Goal: Communication & Community: Answer question/provide support

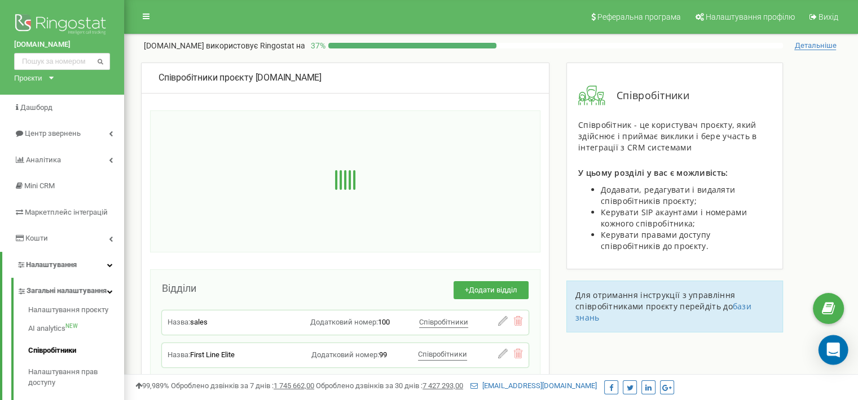
click at [831, 347] on icon "Open Intercom Messenger" at bounding box center [832, 350] width 13 height 15
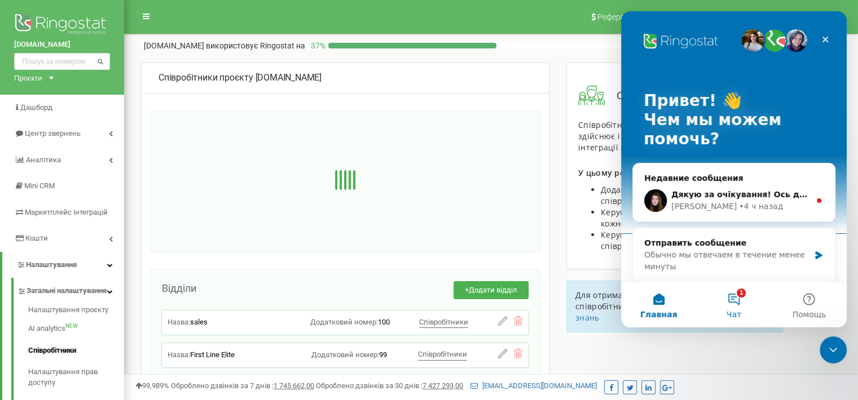
click at [723, 313] on button "1 Чат" at bounding box center [733, 304] width 75 height 45
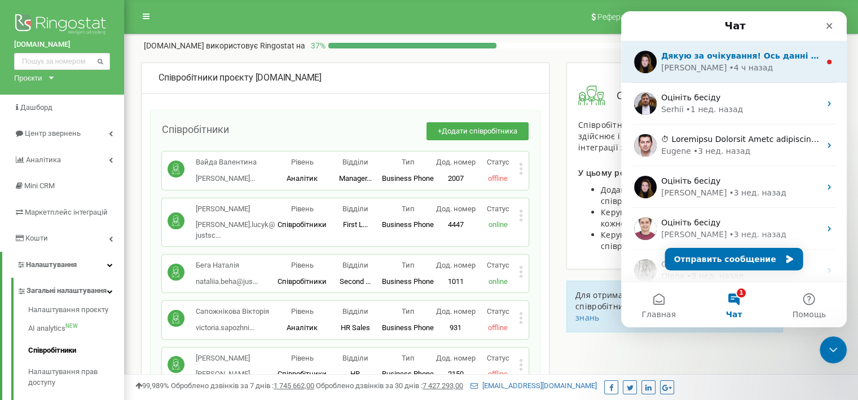
click at [701, 75] on div "Дякую за очікування! Ось данні SIP ﻿Login: justschoolme_test ﻿Password: Pr2$Zf4…" at bounding box center [734, 62] width 226 height 42
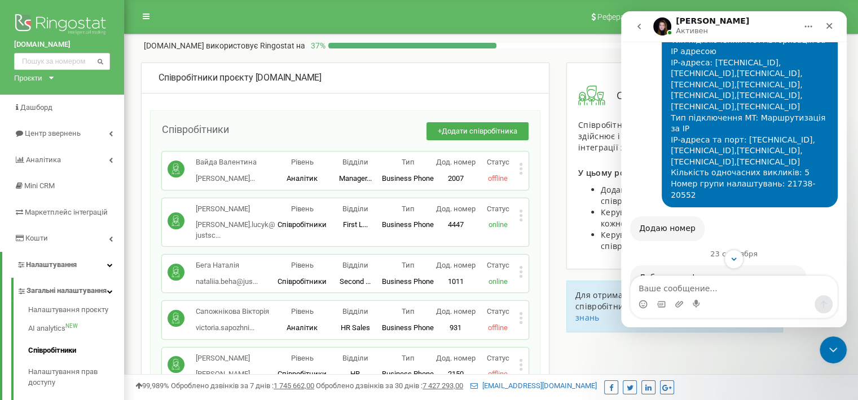
scroll to position [1170, 0]
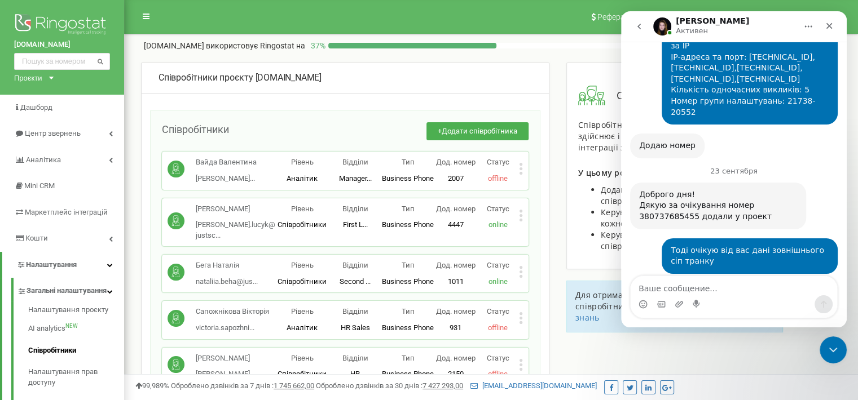
drag, startPoint x: 641, startPoint y: 219, endPoint x: 747, endPoint y: 244, distance: 108.9
click at [747, 283] on div "Дякую за очікування! Ось данні SIP ﻿Login: justschoolme_test ﻿Password: Pr2$Zf4…" at bounding box center [698, 312] width 136 height 58
copy div "Ось данні SIP ﻿Login: justschoolme_test ﻿Password: Pr2$Zf4}Rh4?Fo4~"
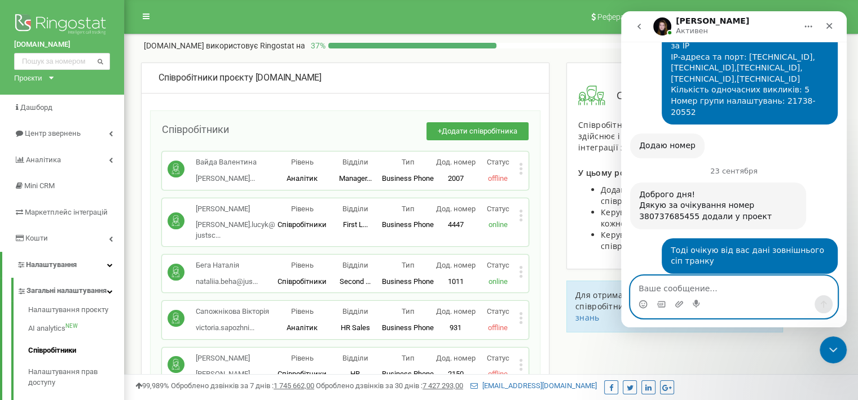
click at [701, 288] on textarea "Ваше сообщение..." at bounding box center [733, 285] width 206 height 19
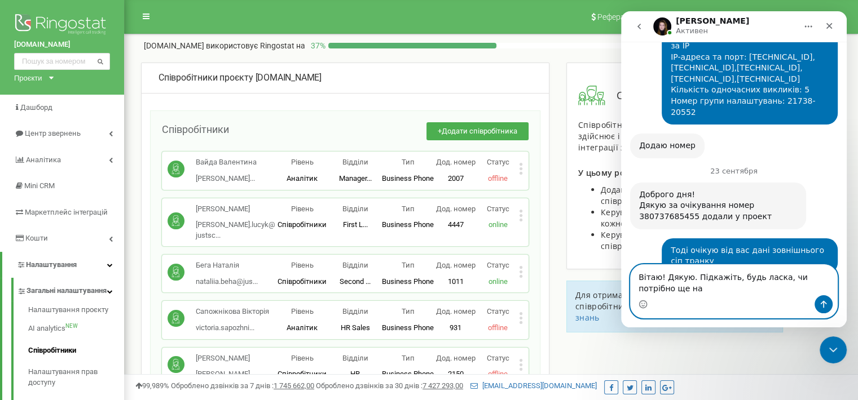
scroll to position [1181, 0]
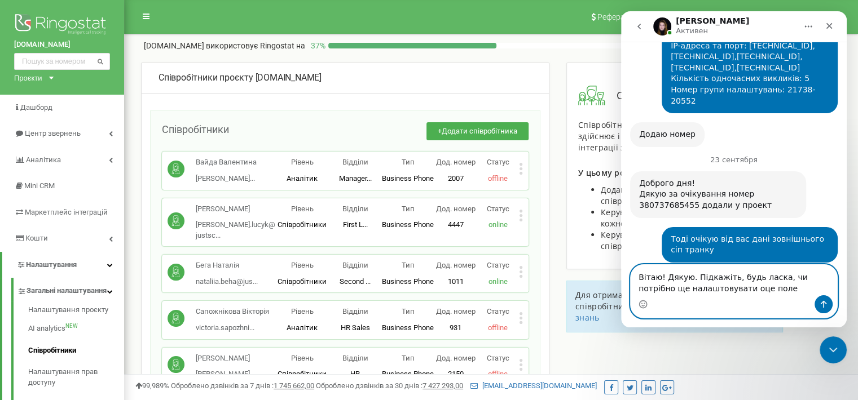
type textarea "Вітаю! Дякую. Підкажіть, будь ласка, чи потрібно ще налаштовувати оце поле:"
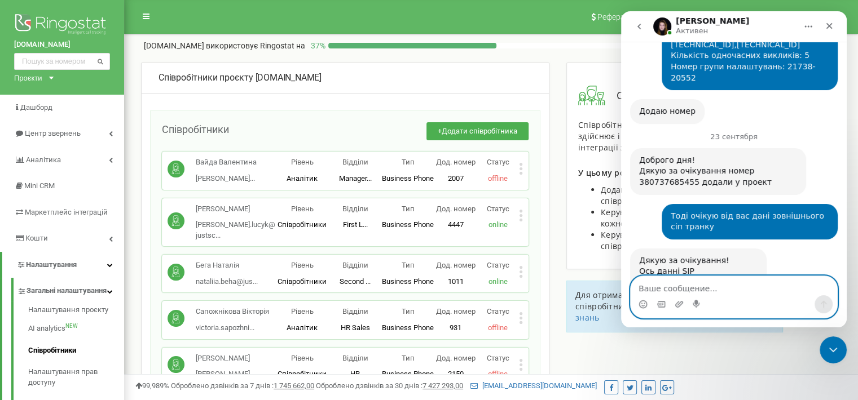
scroll to position [1215, 0]
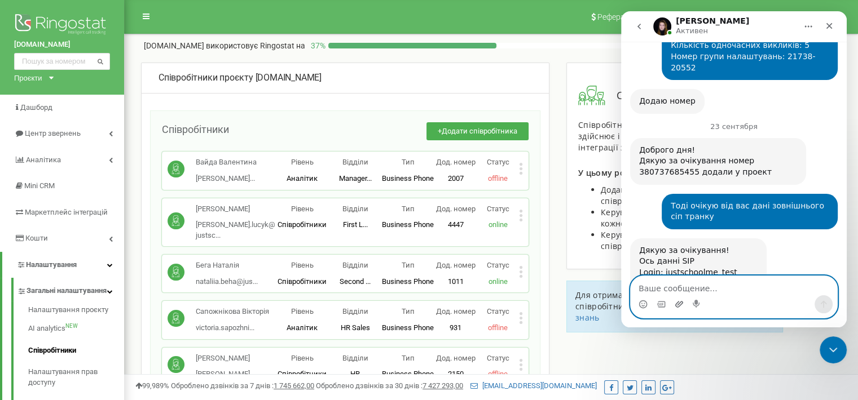
click at [679, 306] on icon "Добавить вложение" at bounding box center [679, 304] width 8 height 6
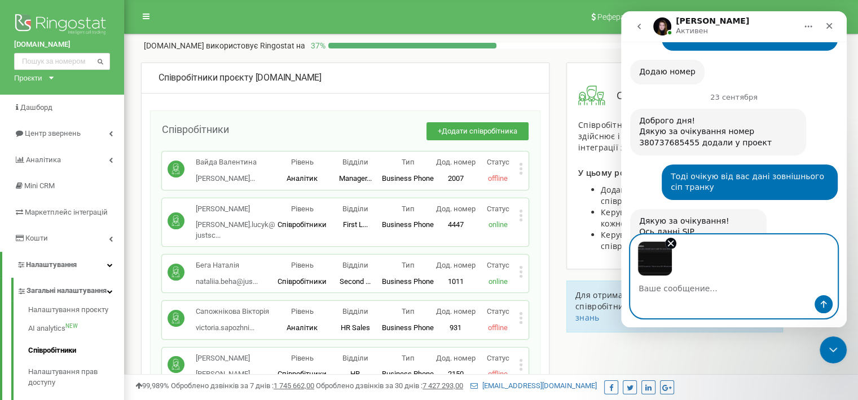
scroll to position [1256, 0]
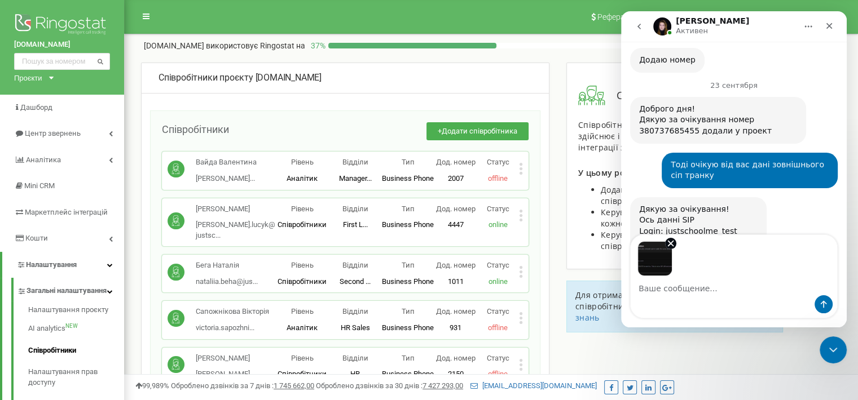
click at [650, 261] on img "Image previews" at bounding box center [654, 258] width 35 height 35
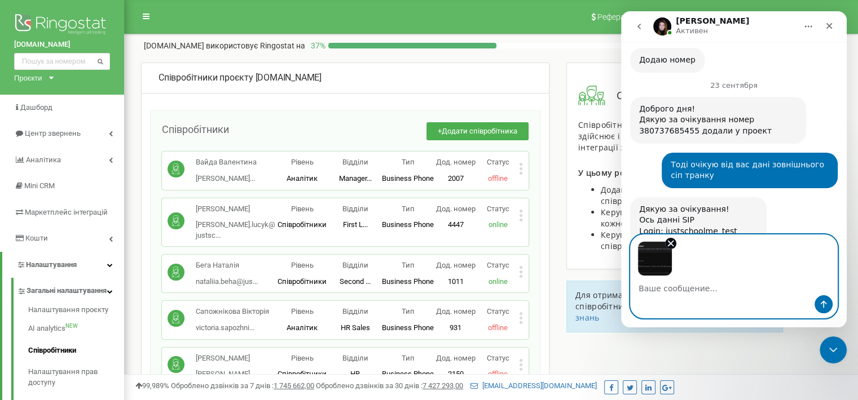
click at [665, 293] on textarea "Ваше сообщение..." at bounding box center [733, 285] width 206 height 19
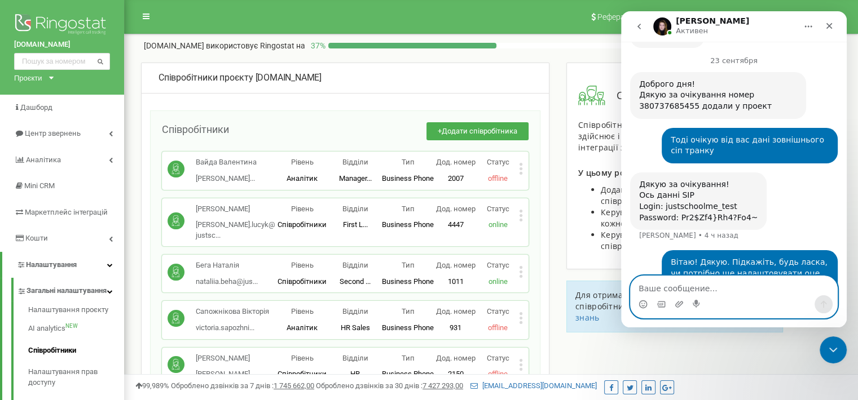
scroll to position [1298, 0]
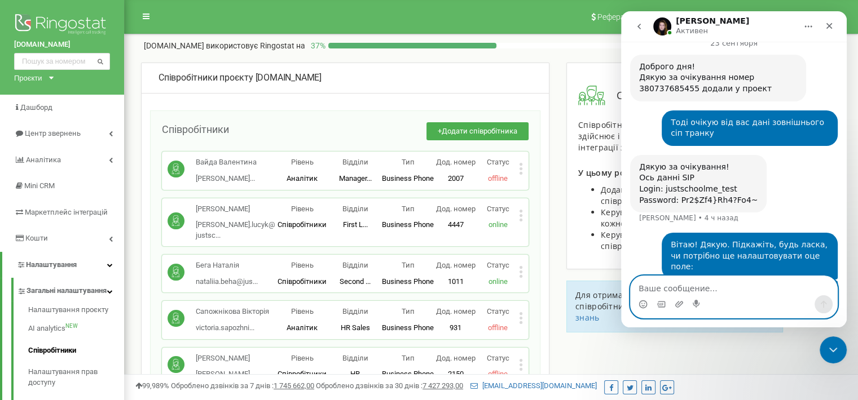
click at [659, 285] on textarea "Ваше сообщение..." at bounding box center [733, 285] width 206 height 19
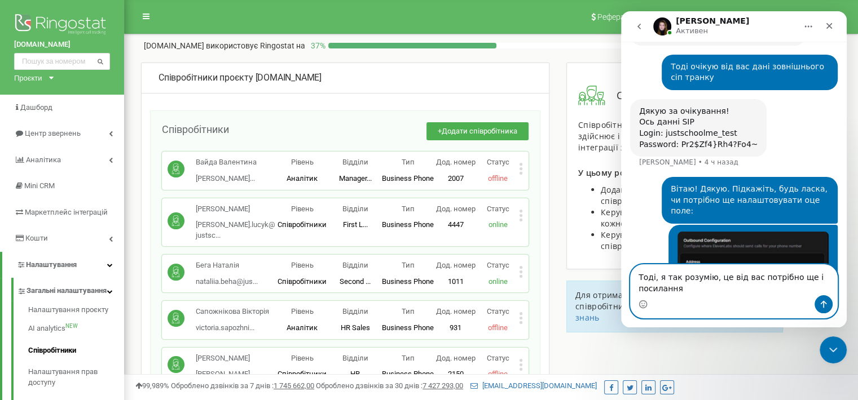
scroll to position [1365, 0]
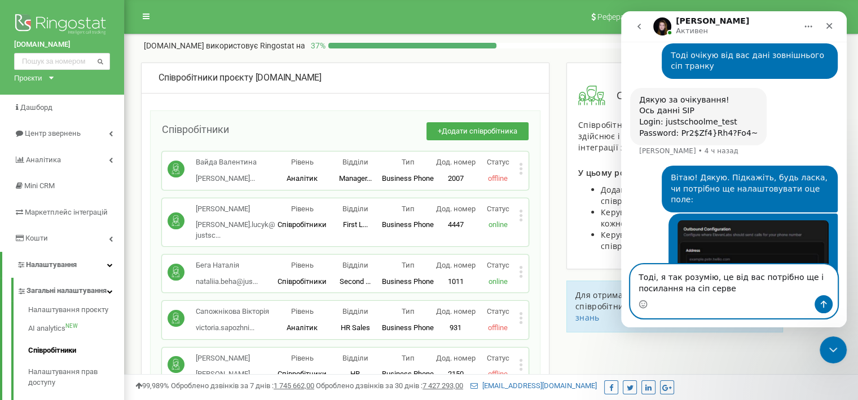
type textarea "Тоді, я так розумію, це від вас потрібно ще і посилання на сіп сервер"
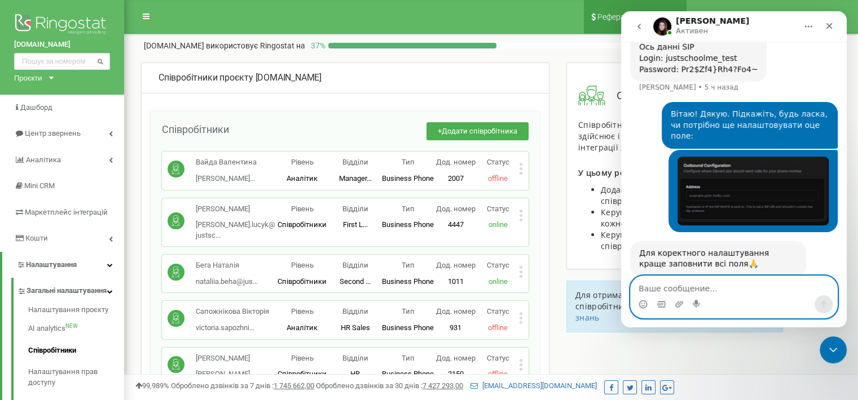
scroll to position [1432, 0]
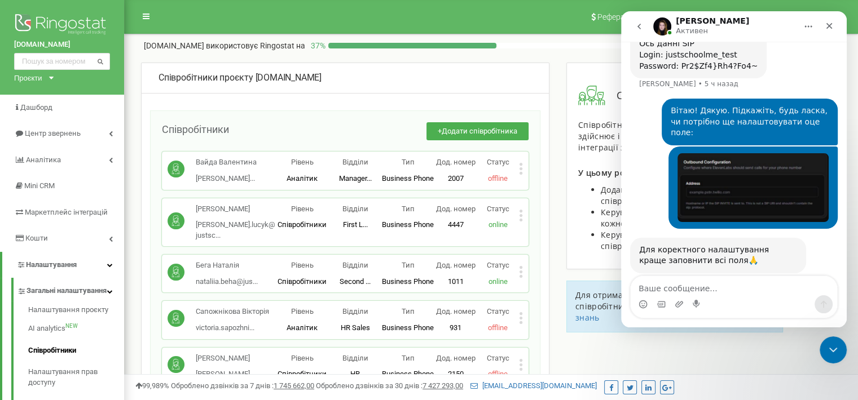
drag, startPoint x: 638, startPoint y: 239, endPoint x: 699, endPoint y: 234, distance: 61.1
click at [699, 338] on div "[DOMAIN_NAME] [PERSON_NAME] • 3 мин назад" at bounding box center [672, 350] width 84 height 25
copy div "[DOMAIN_NAME]"
click at [728, 338] on div "[DOMAIN_NAME] [PERSON_NAME] • 3 мин назад" at bounding box center [733, 363] width 207 height 50
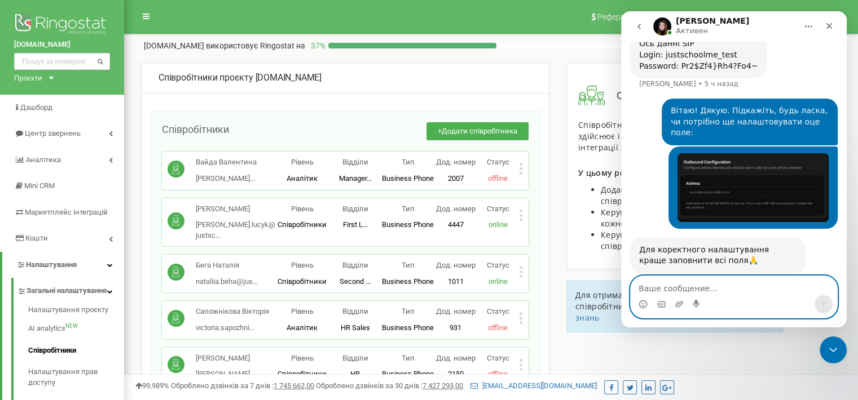
click at [722, 282] on textarea "Ваше сообщение..." at bounding box center [733, 285] width 206 height 19
type textarea "дякую"
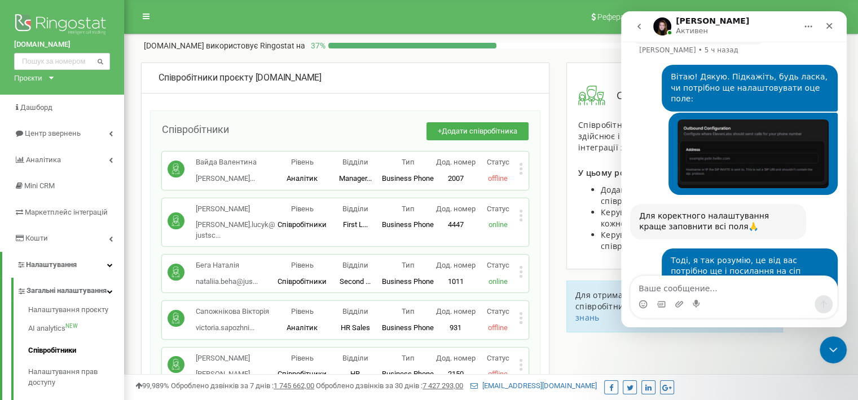
drag, startPoint x: 684, startPoint y: 1, endPoint x: 554, endPoint y: 52, distance: 139.7
click at [554, 52] on div "Співробітники проєкту [DOMAIN_NAME] Співробітники + Додати співробітника [PERSO…" at bounding box center [491, 56] width 717 height 11
click at [557, 58] on div "Співробітники проєкту [DOMAIN_NAME] Співробітники + Додати співробітника [PERSO…" at bounding box center [491, 56] width 717 height 11
